Goal: Understand process/instructions: Learn about a topic

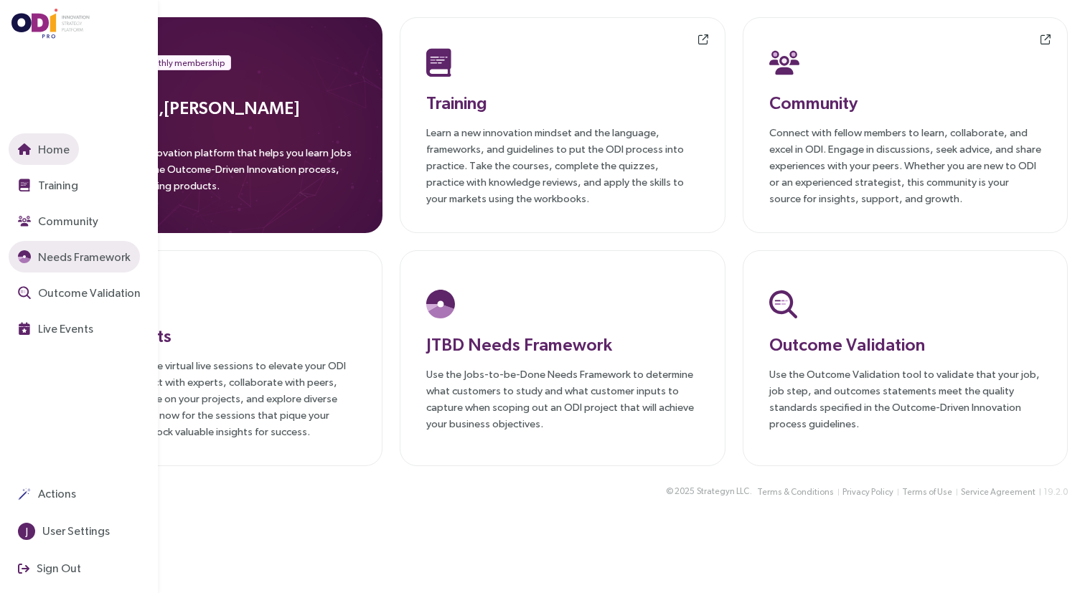
click at [45, 263] on span "Needs Framework" at bounding box center [82, 257] width 95 height 18
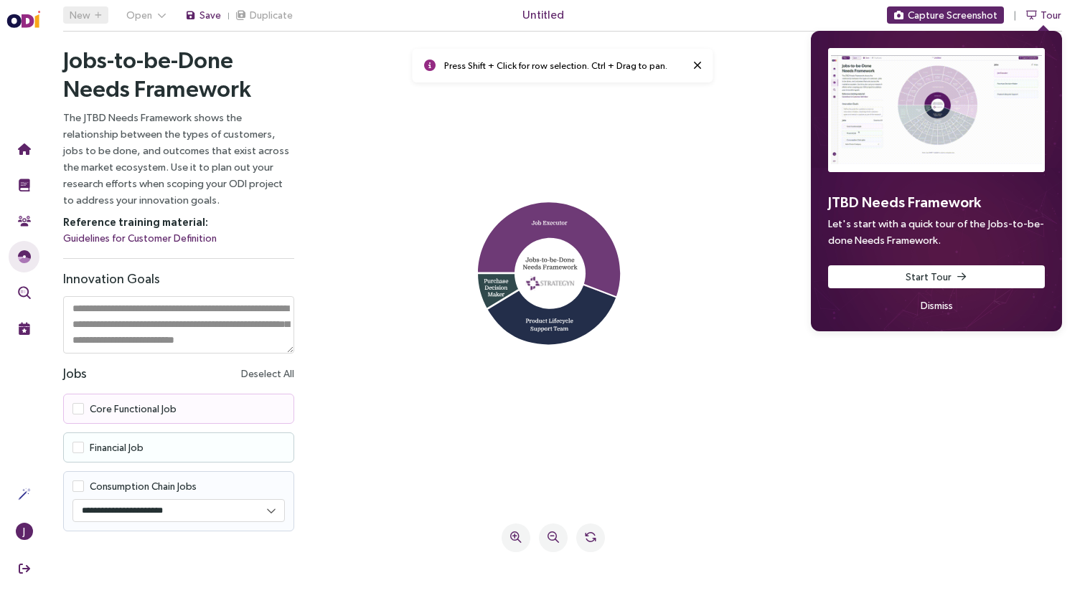
click at [567, 225] on icon at bounding box center [549, 249] width 142 height 95
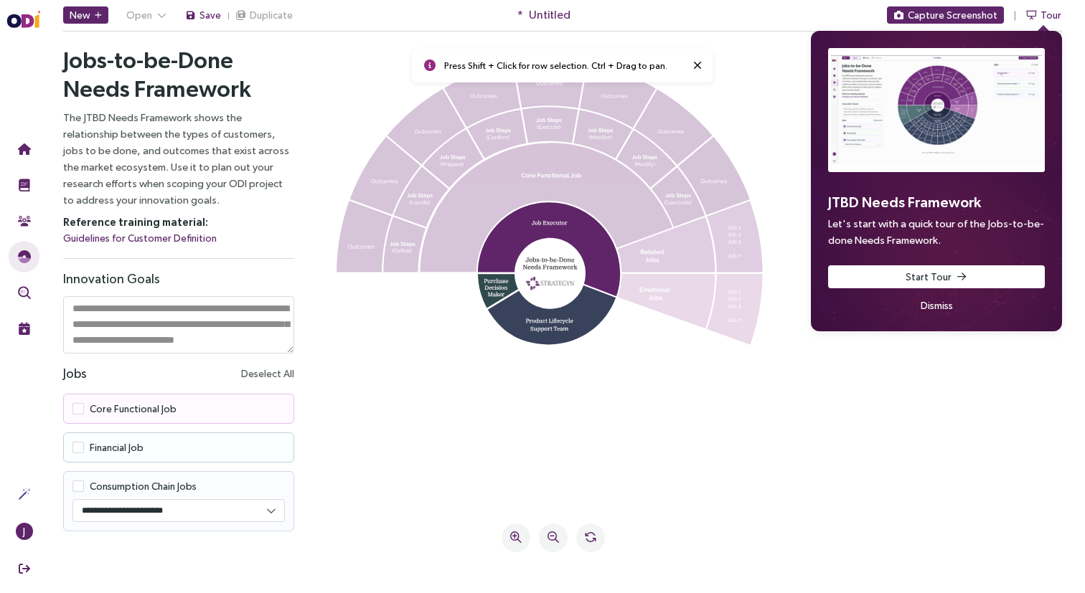
click at [570, 316] on icon at bounding box center [551, 308] width 128 height 71
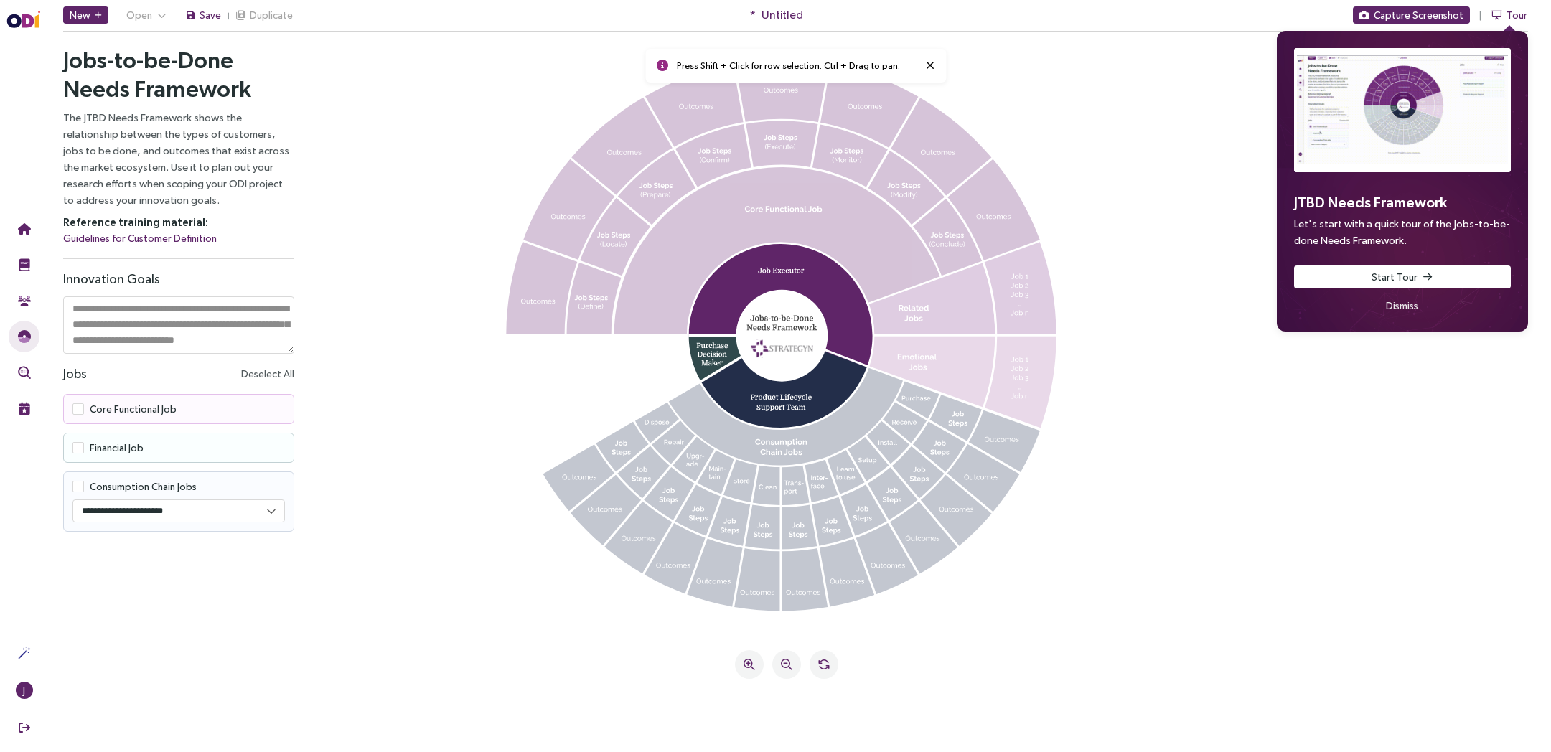
click at [1084, 302] on span "Dismiss" at bounding box center [1402, 306] width 32 height 16
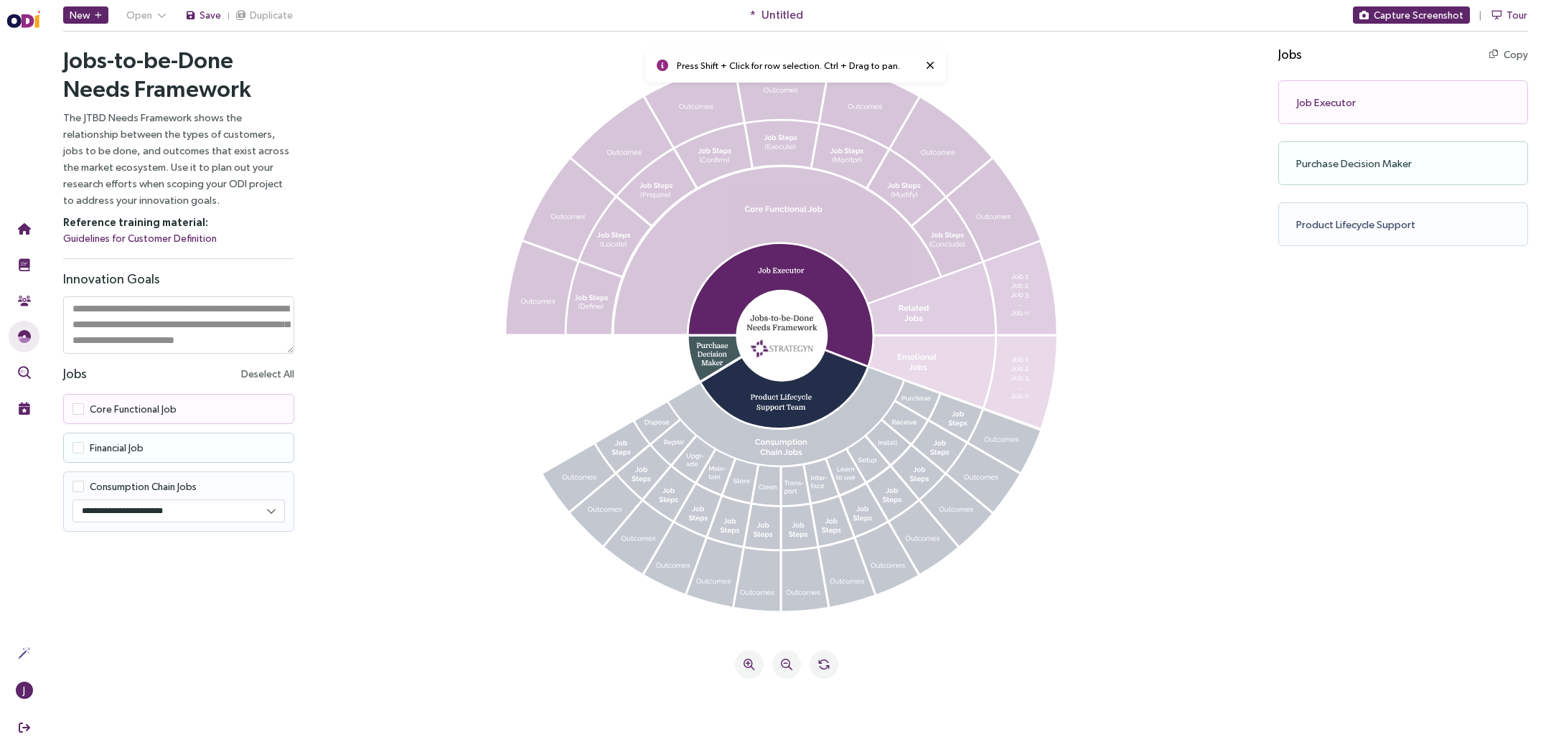
click at [710, 356] on icon at bounding box center [735, 355] width 92 height 53
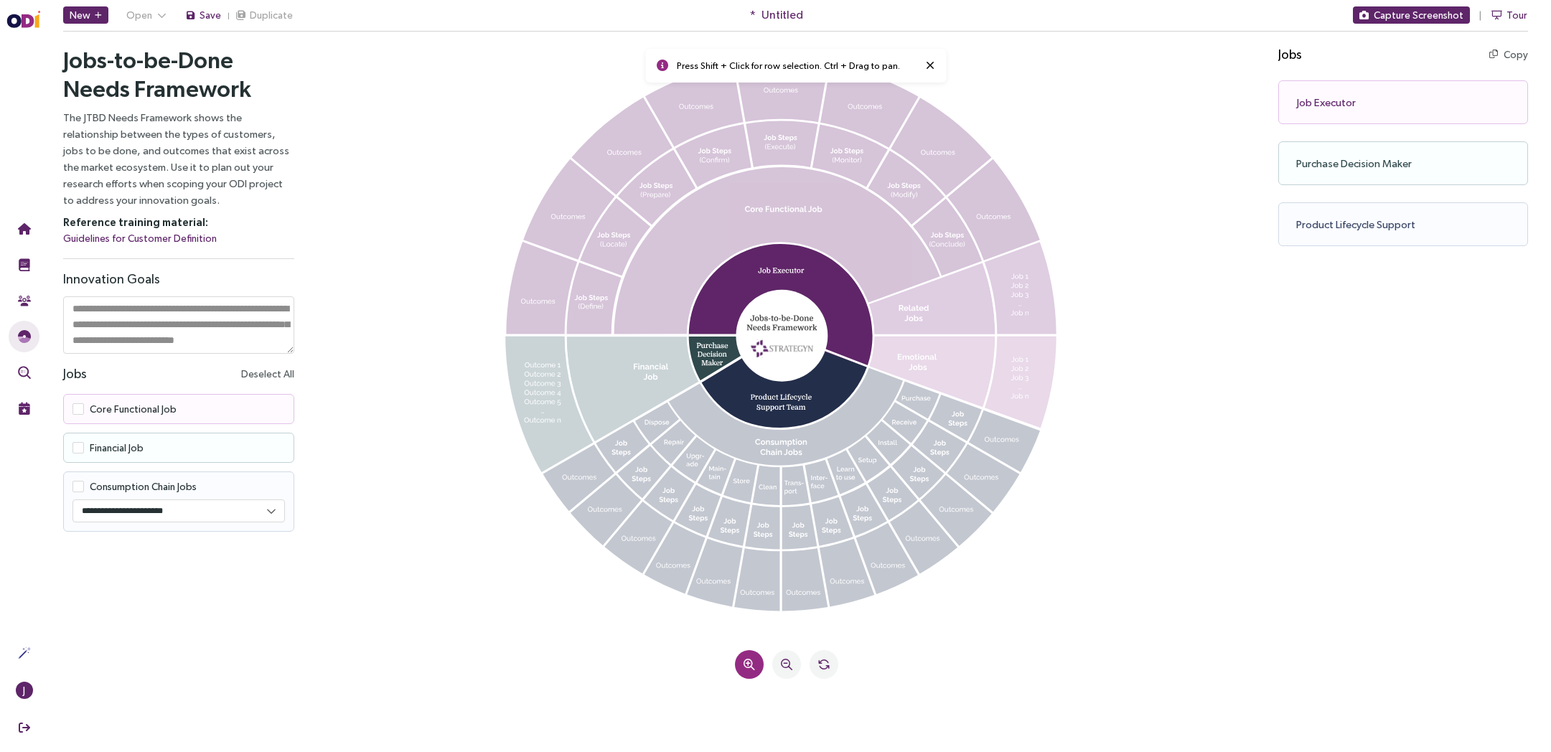
click at [747, 593] on icon at bounding box center [748, 664] width 11 height 11
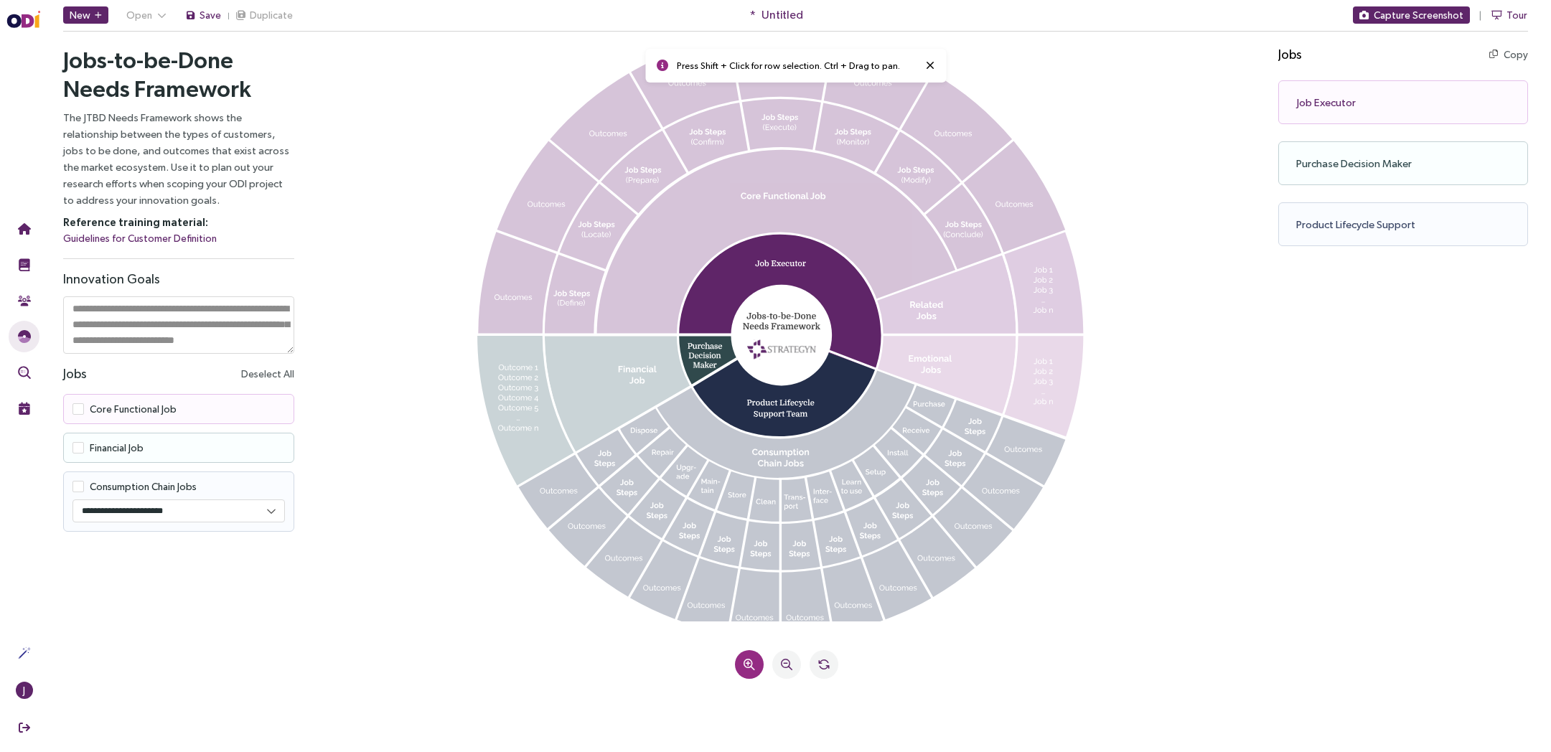
click at [747, 593] on icon at bounding box center [748, 664] width 11 height 11
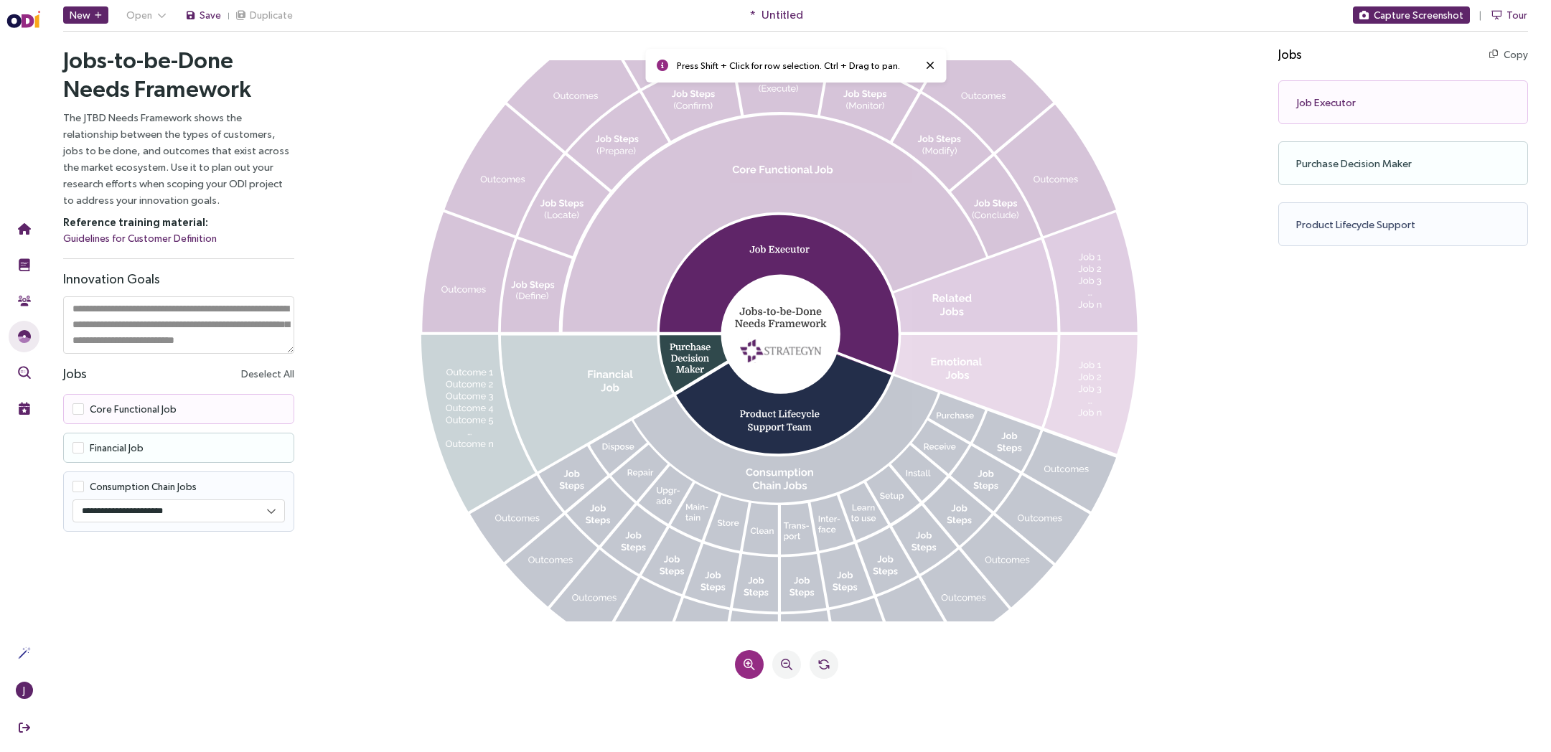
click at [747, 593] on icon at bounding box center [748, 664] width 11 height 11
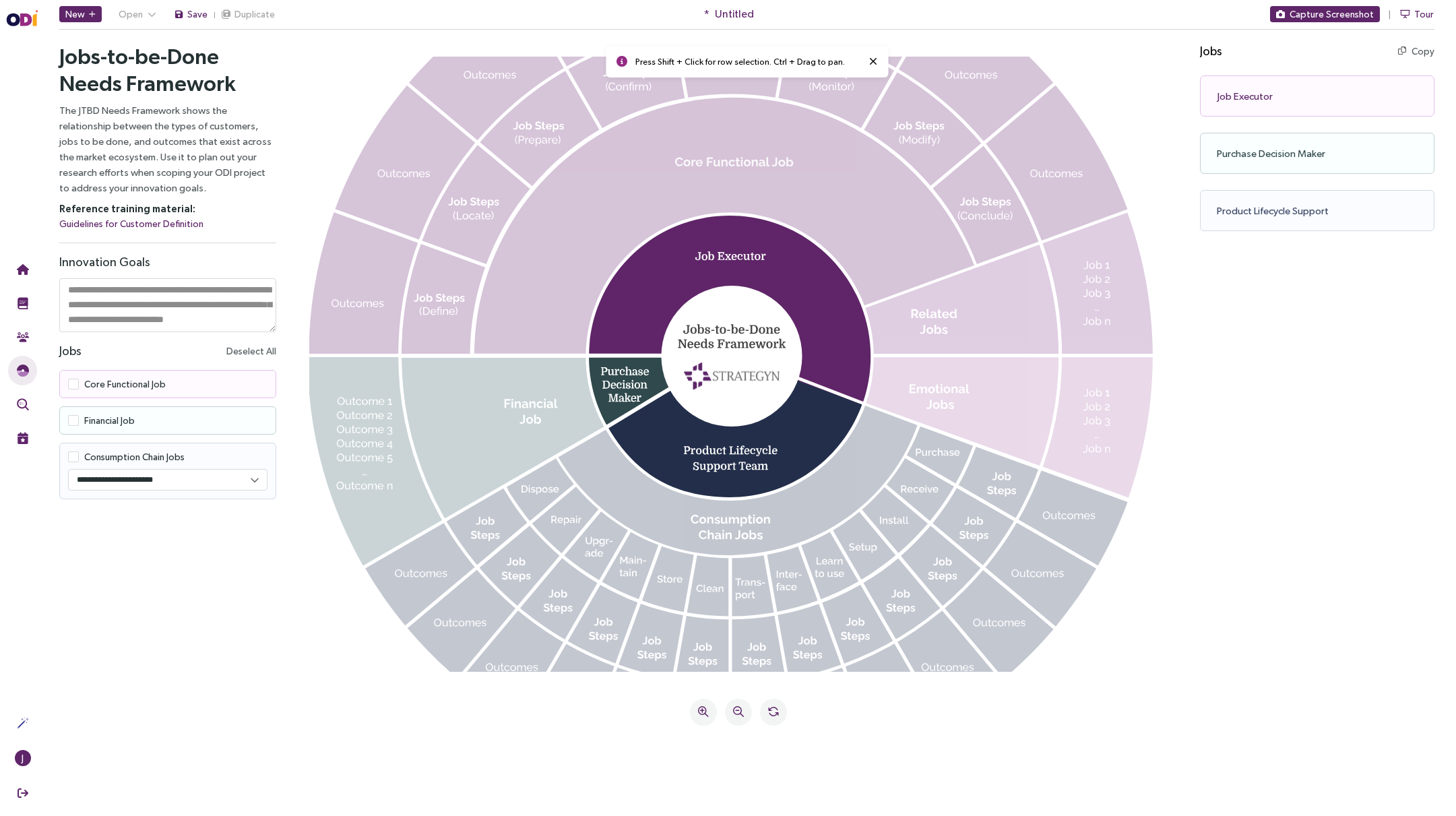
click at [759, 163] on icon at bounding box center [734, 162] width 118 height 9
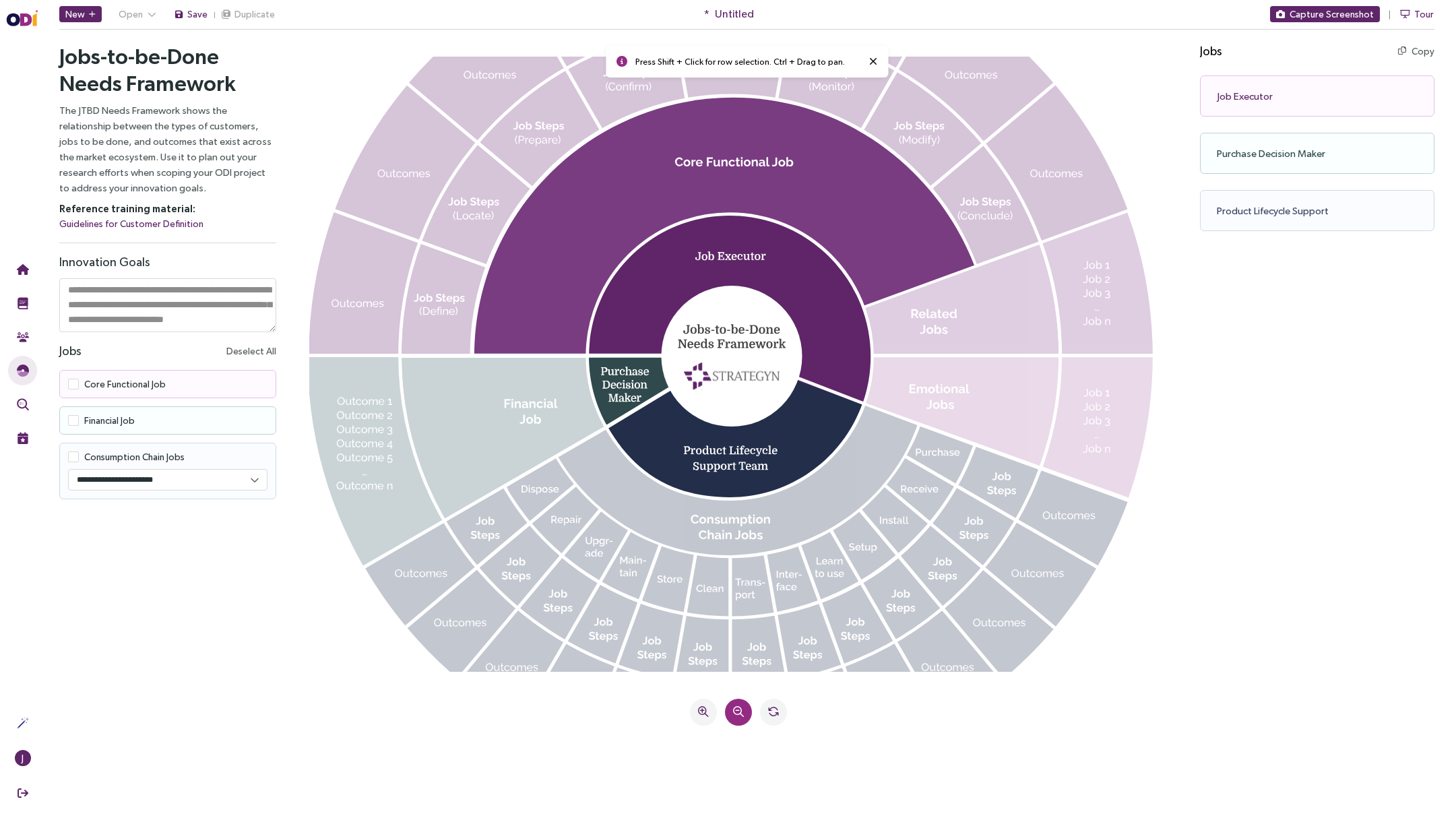
click at [739, 557] on icon at bounding box center [738, 711] width 10 height 10
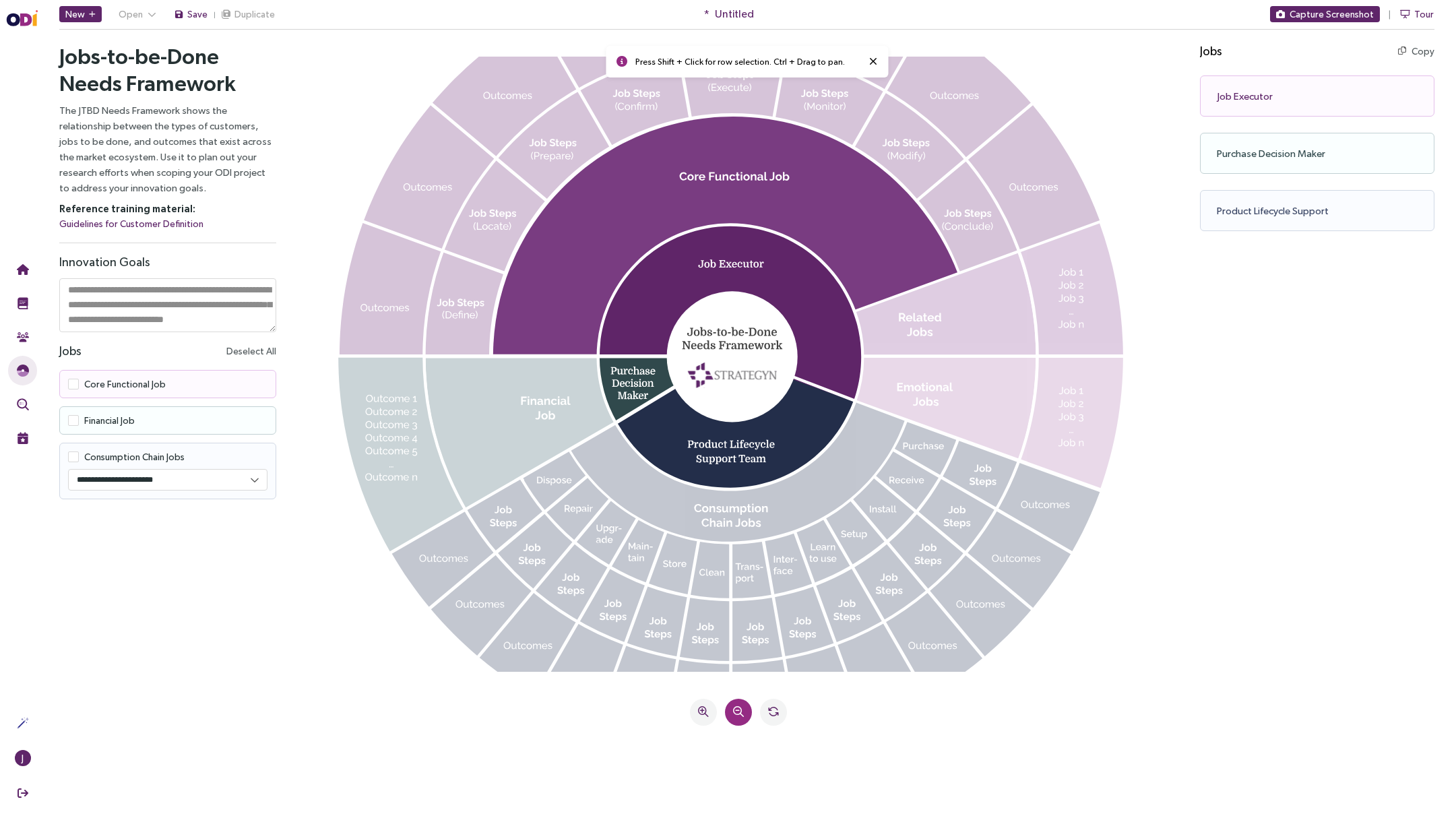
click at [739, 557] on icon at bounding box center [738, 711] width 10 height 10
